Goal: Task Accomplishment & Management: Use online tool/utility

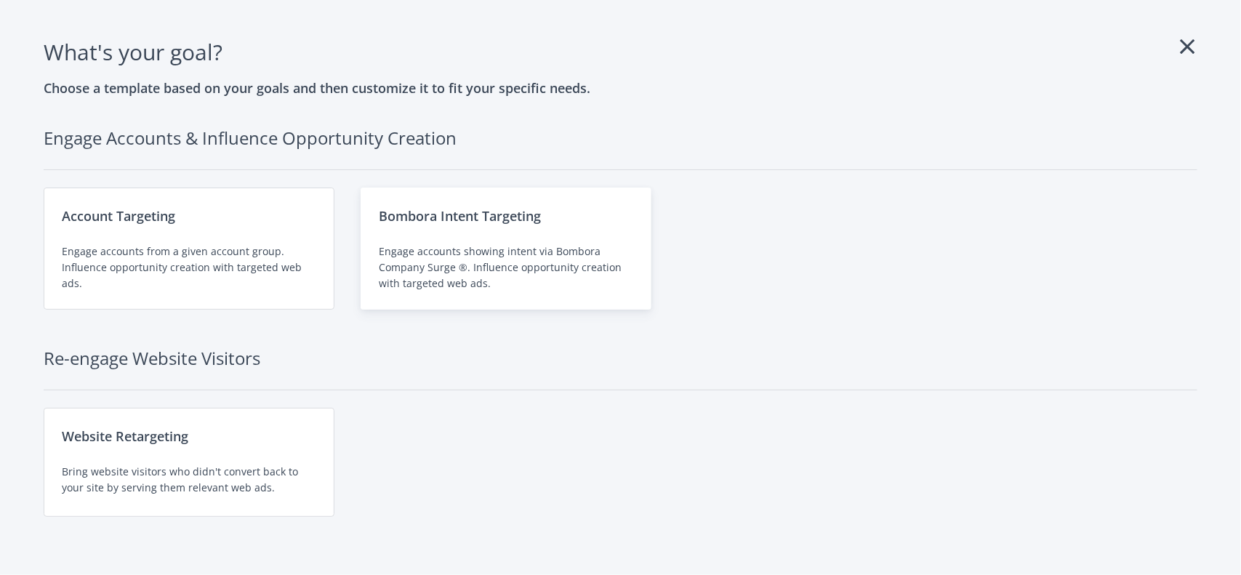
click at [459, 278] on div "Engage accounts showing intent via Bombora Company Surge ®. Influence opportuni…" at bounding box center [506, 268] width 254 height 48
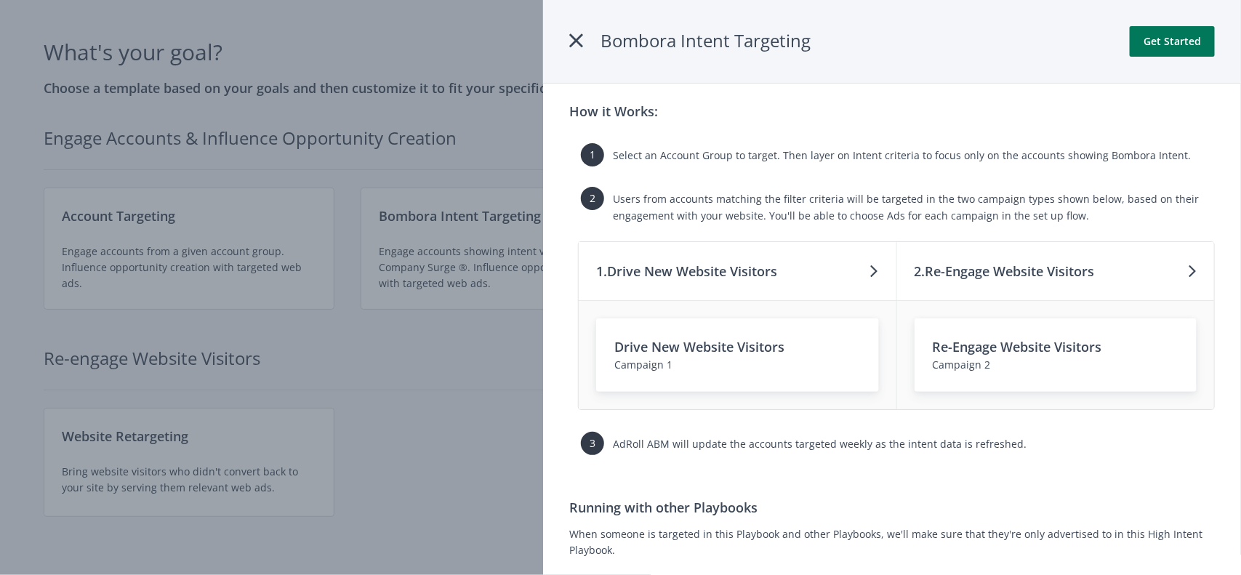
click at [1171, 51] on button "Get Started" at bounding box center [1172, 41] width 85 height 31
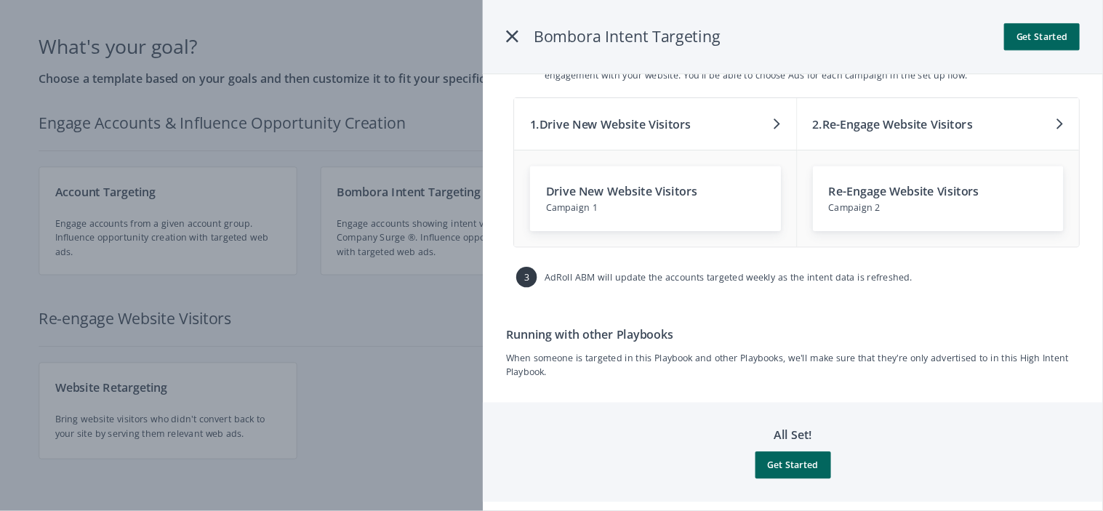
scroll to position [140, 0]
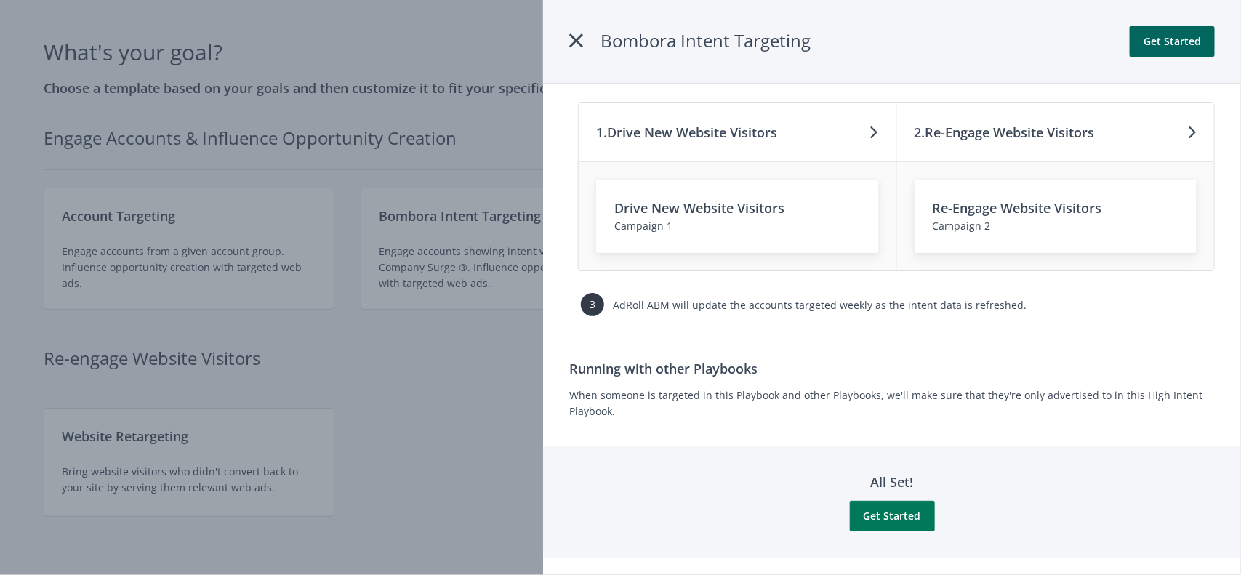
click at [860, 518] on button "Get Started" at bounding box center [892, 516] width 85 height 31
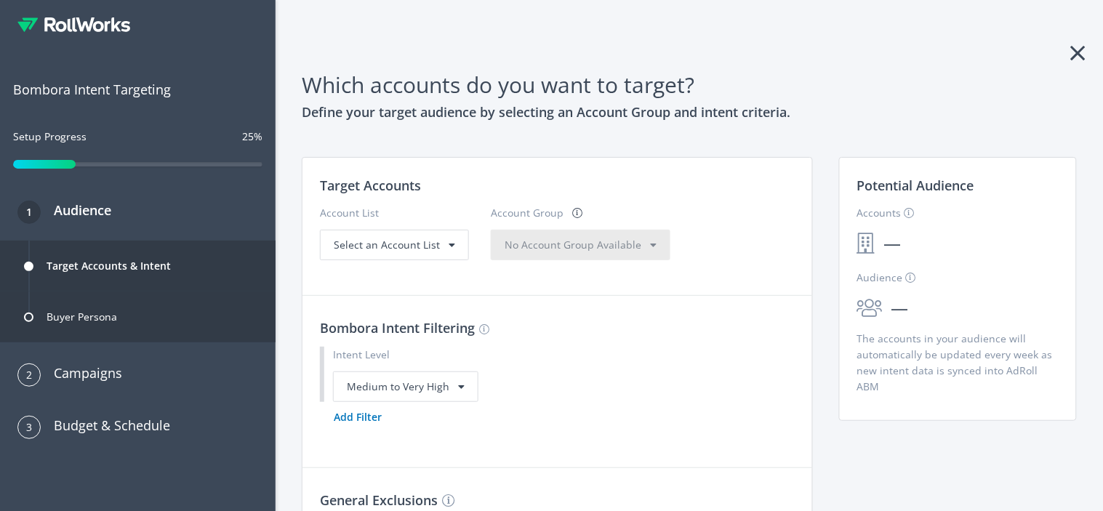
drag, startPoint x: 1183, startPoint y: 11, endPoint x: 731, endPoint y: 318, distance: 546.3
click at [731, 318] on h3 "Bombora Intent Filtering" at bounding box center [557, 328] width 475 height 20
click at [449, 233] on div "Select an Account List" at bounding box center [394, 245] width 149 height 31
click at [418, 255] on div "Select an Account List" at bounding box center [394, 245] width 149 height 31
click at [419, 241] on span "Select an Account List" at bounding box center [387, 245] width 106 height 14
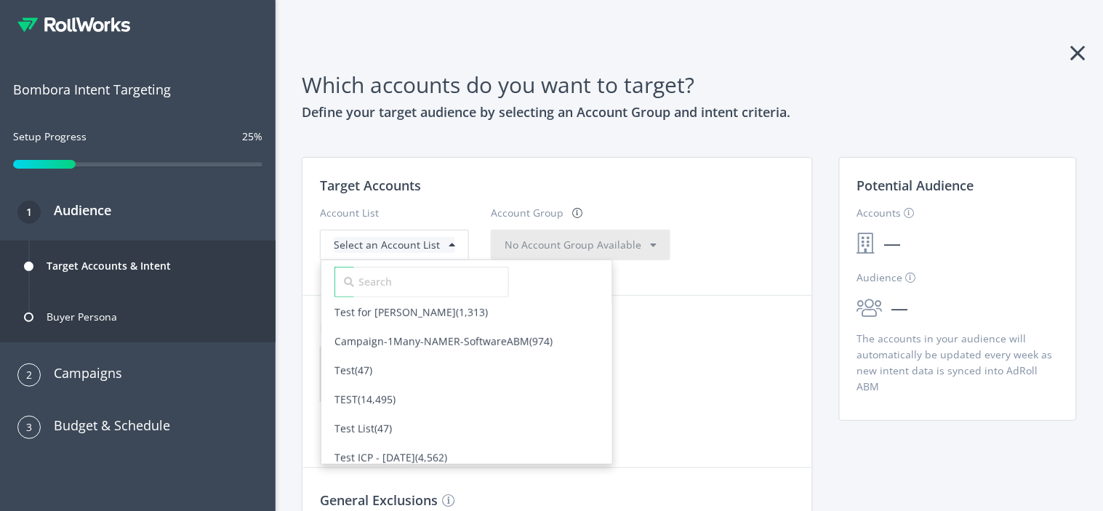
scroll to position [298, 0]
click at [445, 372] on div "Test (47)" at bounding box center [466, 369] width 265 height 16
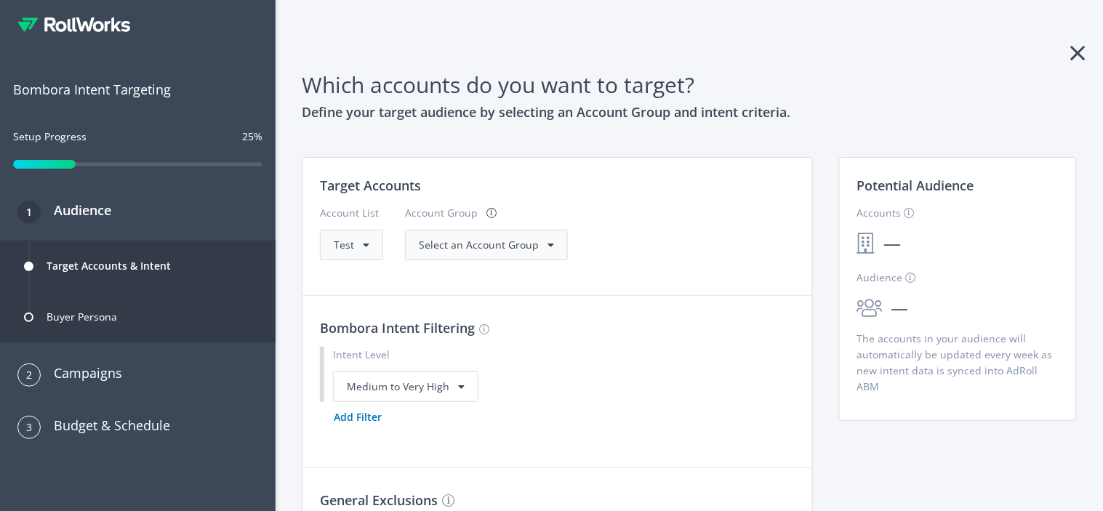
click at [534, 237] on div "Select an Account Group" at bounding box center [486, 245] width 135 height 16
click at [496, 275] on span "All Accounts (47)" at bounding box center [457, 274] width 103 height 29
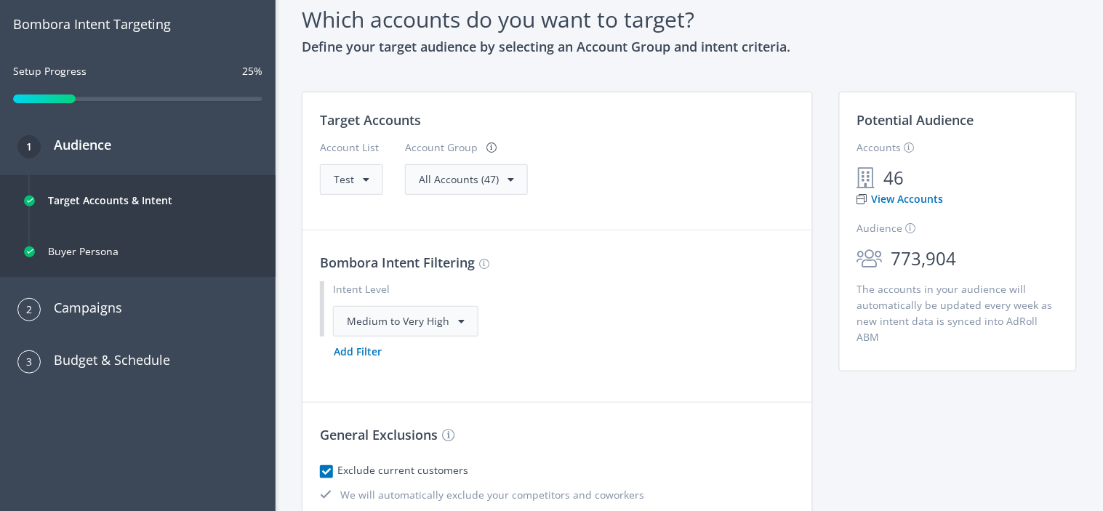
scroll to position [217, 0]
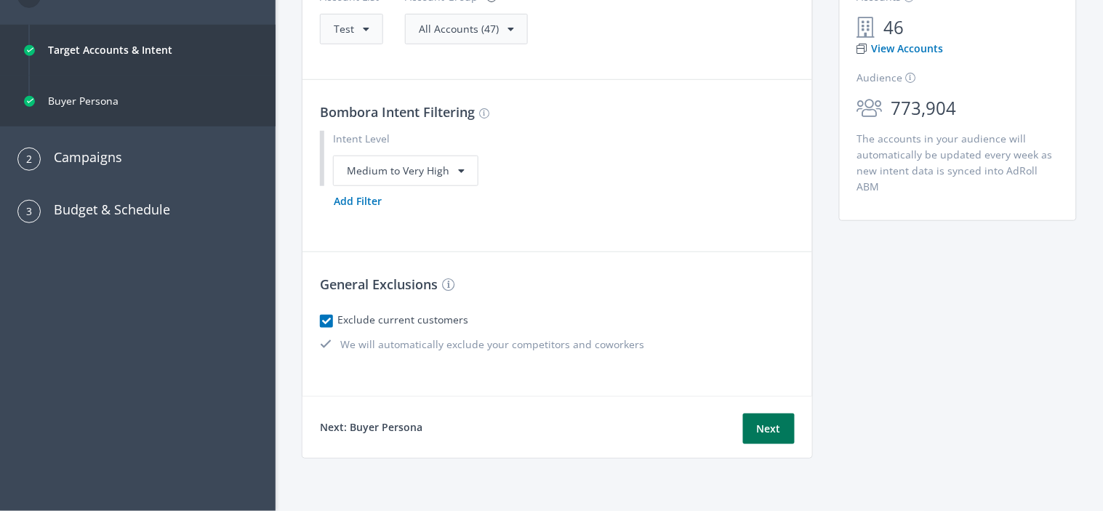
click at [752, 427] on button "Next" at bounding box center [769, 429] width 52 height 31
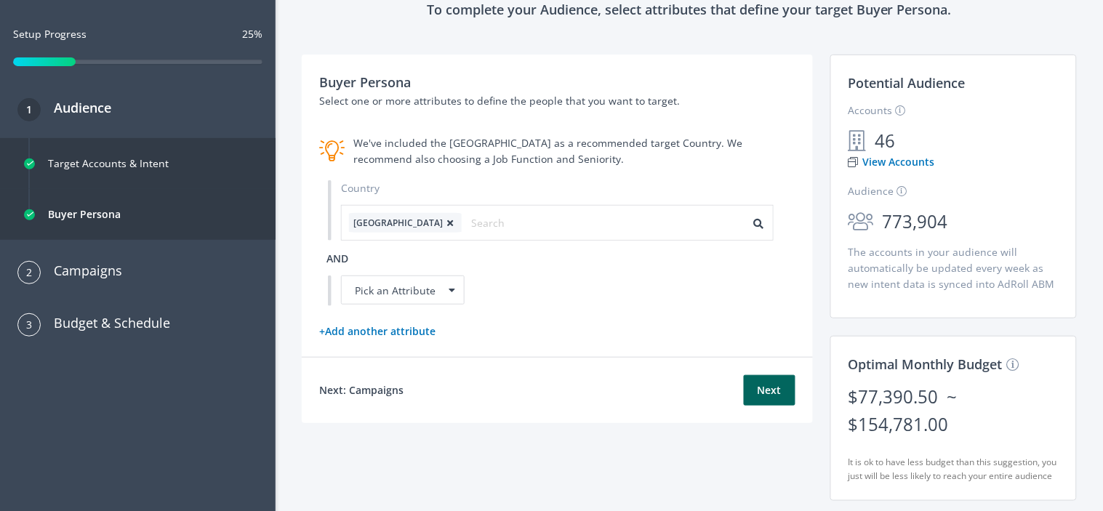
scroll to position [102, 0]
click at [419, 286] on div "Pick an Attribute" at bounding box center [403, 290] width 124 height 29
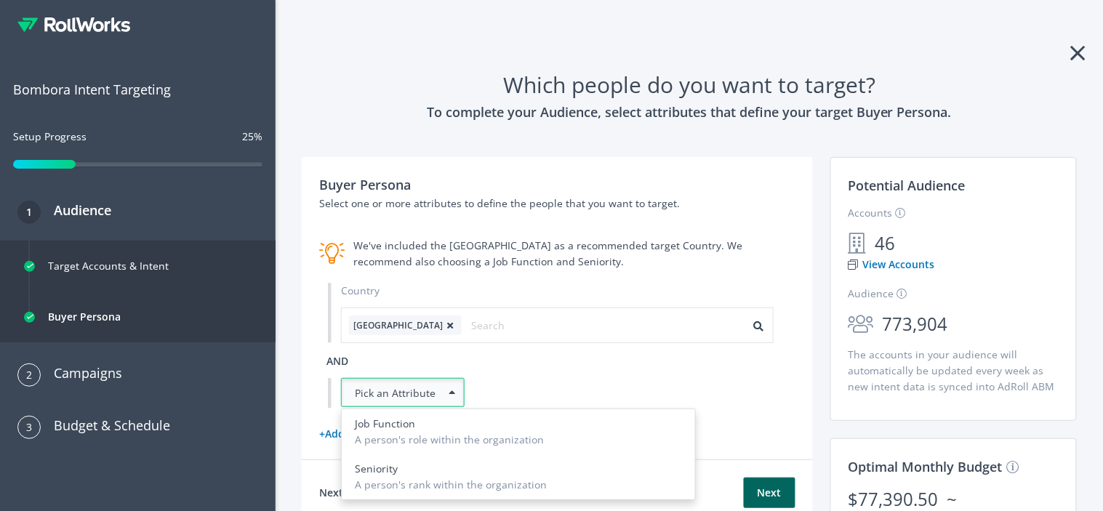
scroll to position [4, 0]
